Goal: Transaction & Acquisition: Purchase product/service

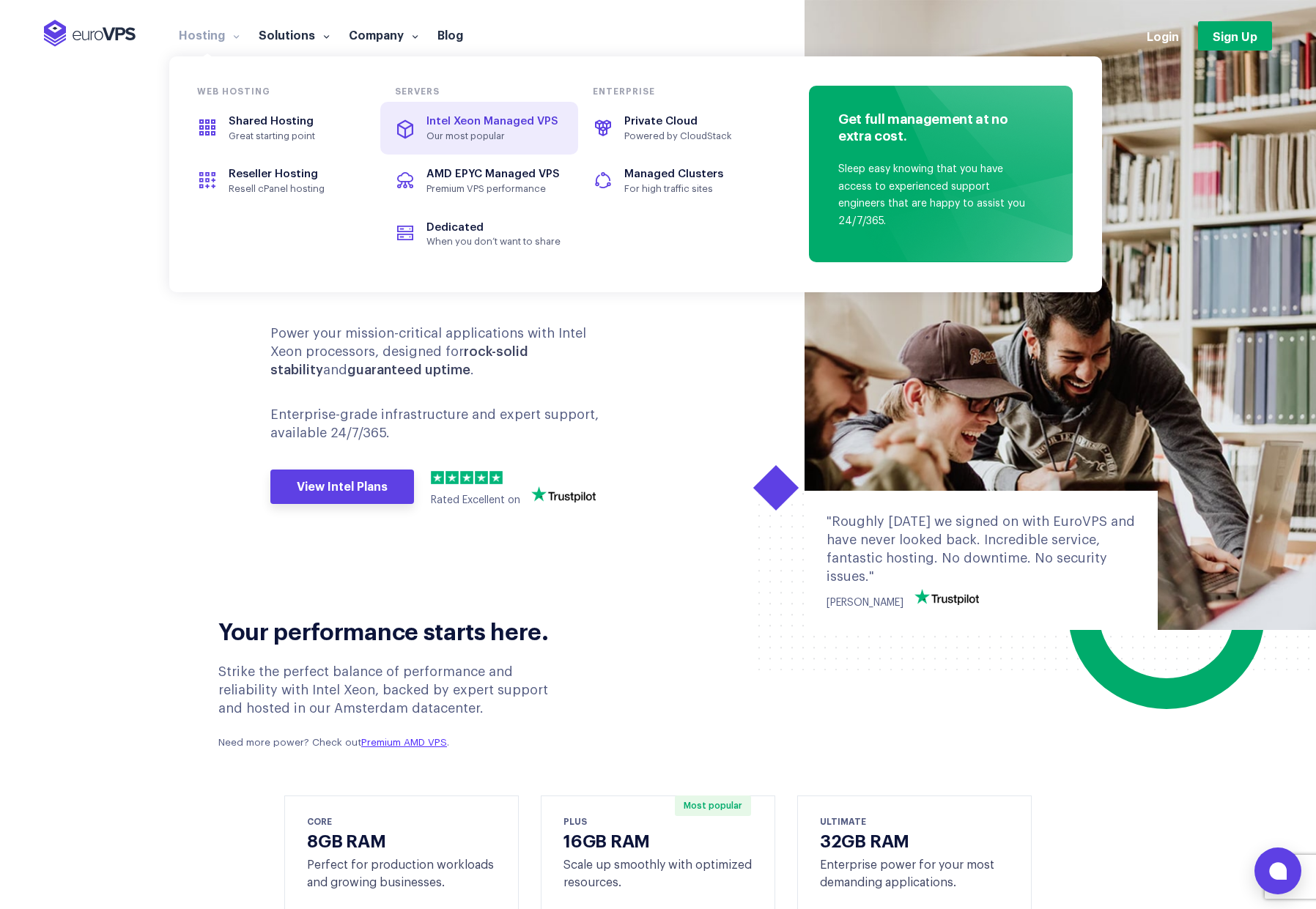
click at [521, 132] on span "Our most popular" at bounding box center [494, 136] width 135 height 12
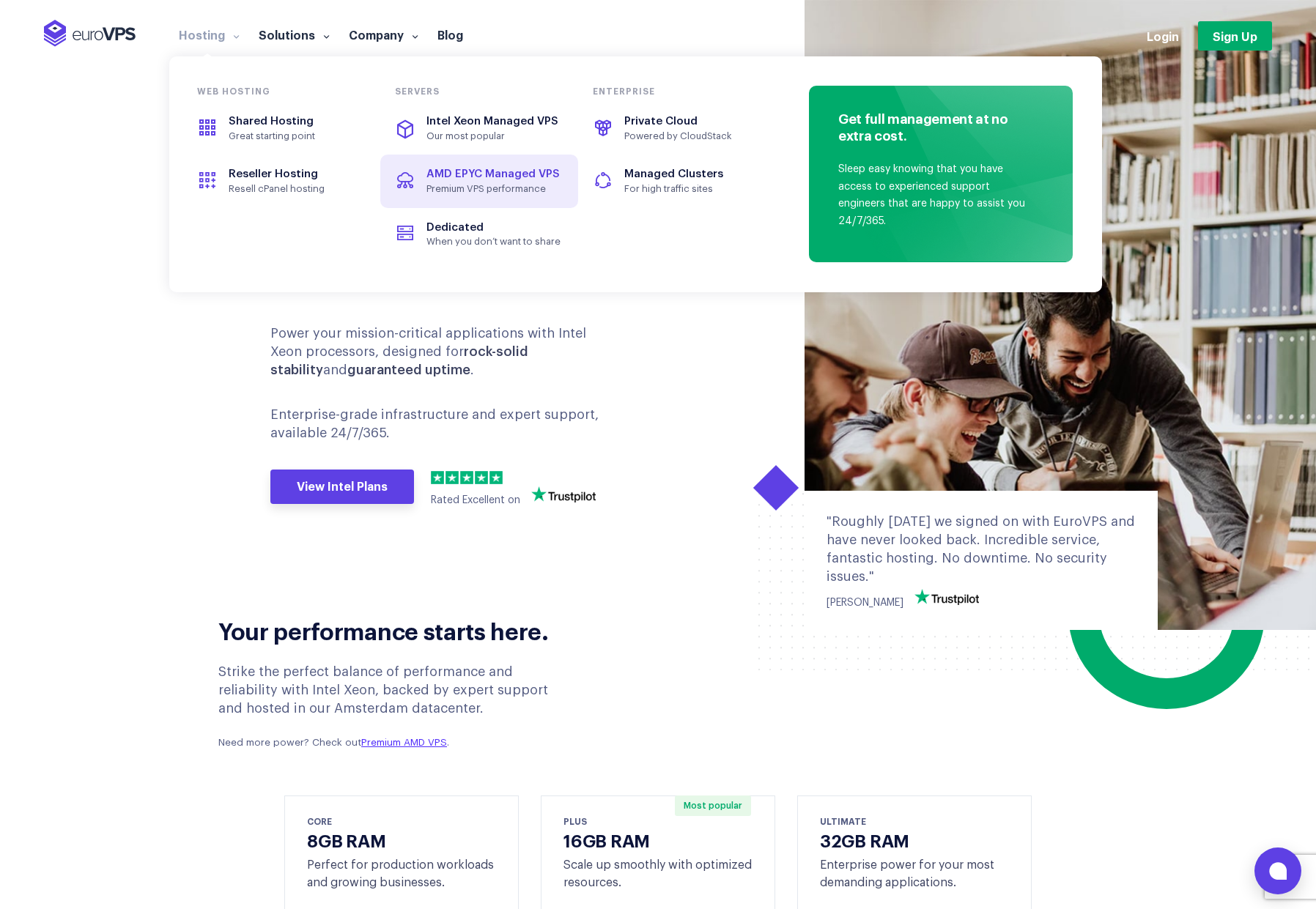
click at [511, 181] on span "AMD EPYC Managed VPS" at bounding box center [479, 174] width 164 height 17
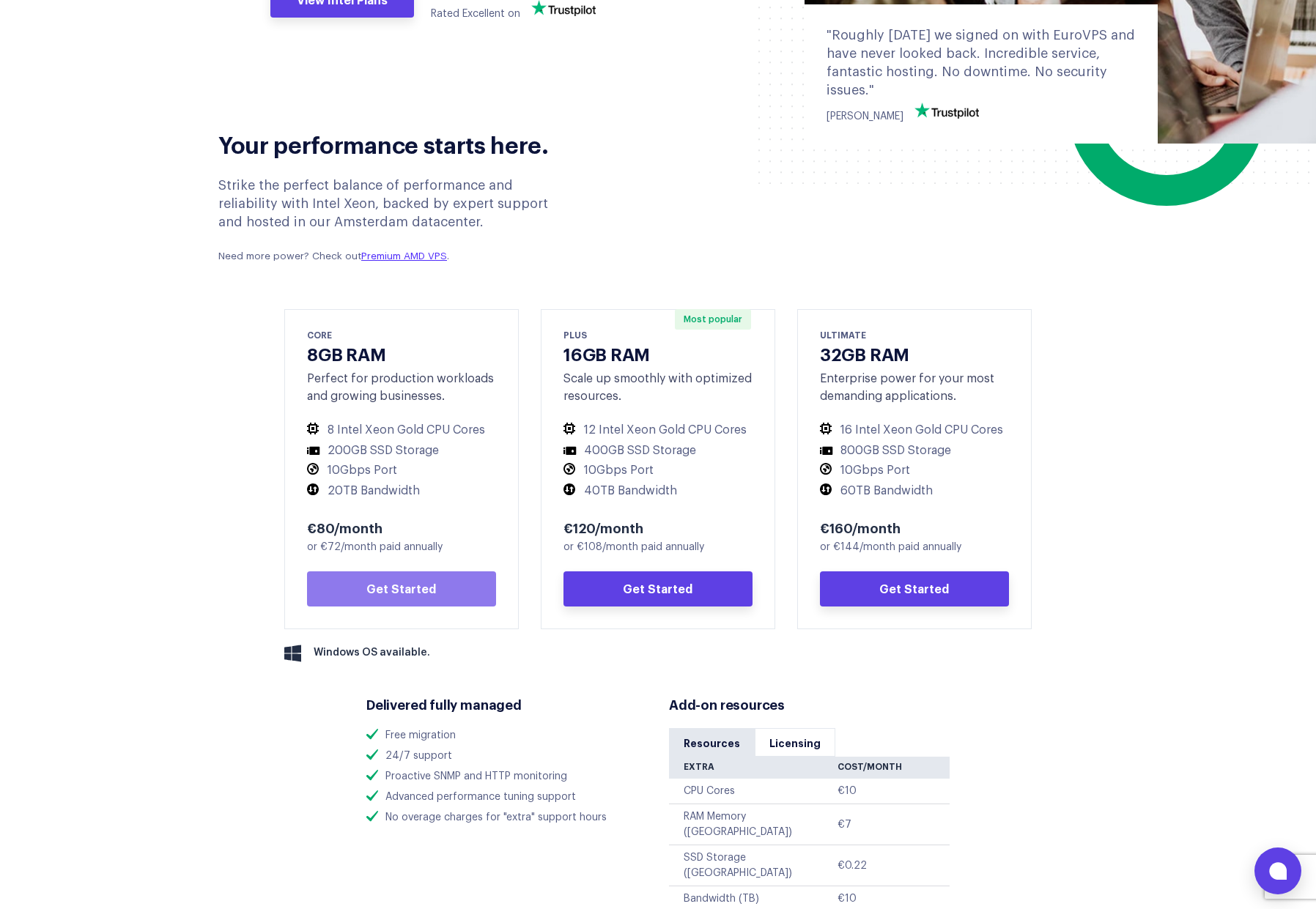
scroll to position [501, 0]
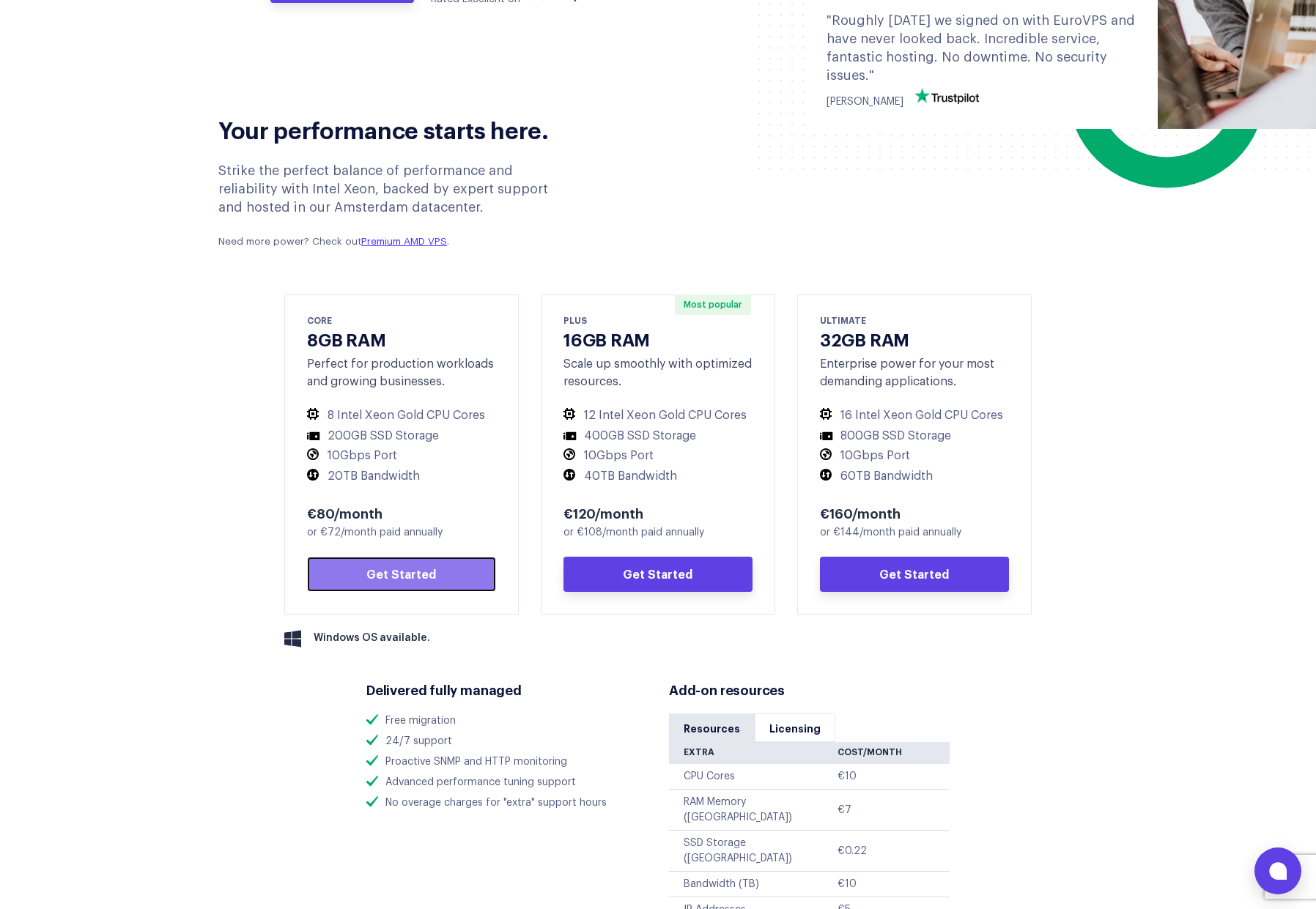
click at [400, 574] on link "Get Started" at bounding box center [401, 574] width 189 height 35
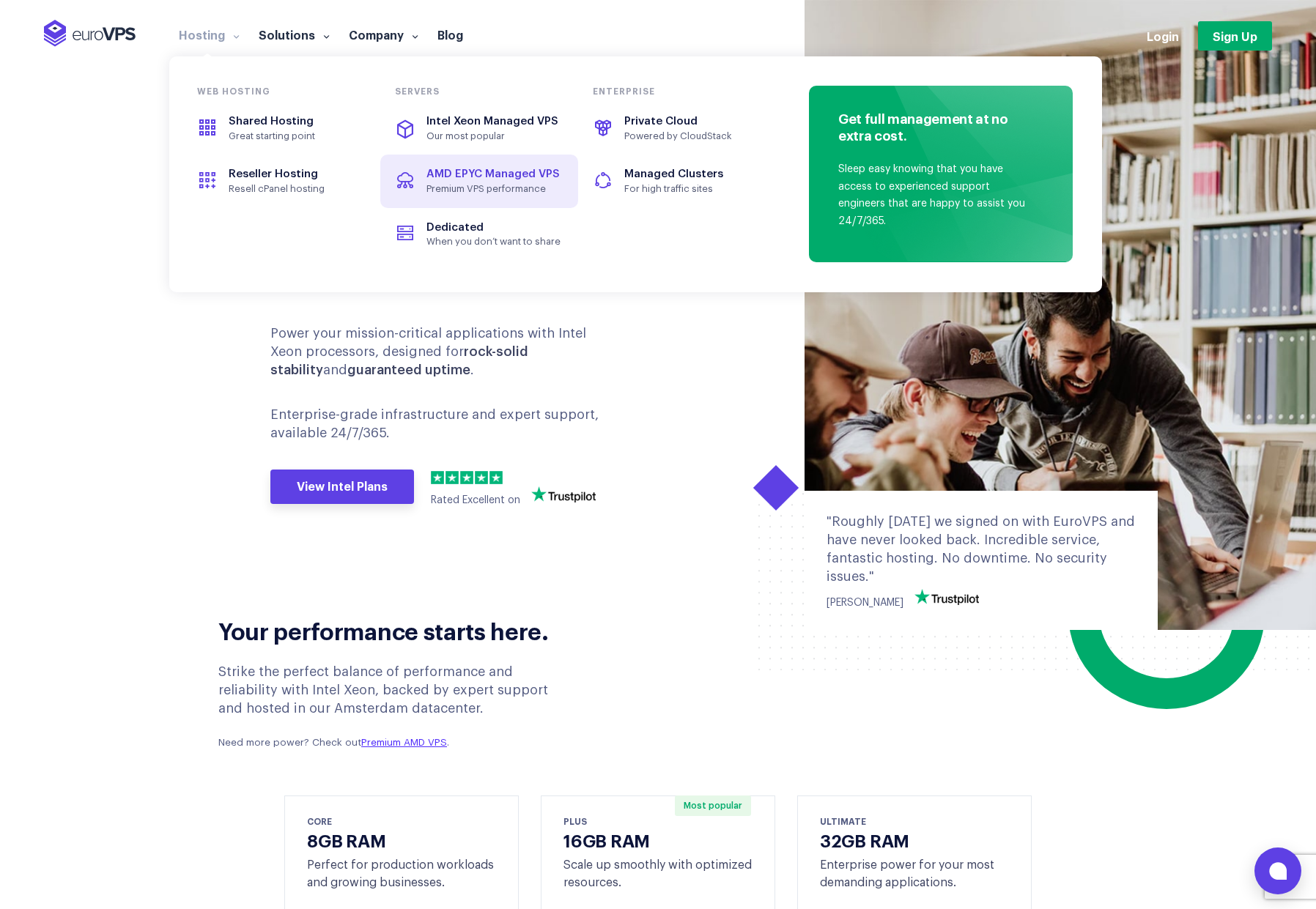
click at [494, 168] on span "AMD EPYC Managed VPS" at bounding box center [493, 173] width 133 height 11
